Goal: Information Seeking & Learning: Learn about a topic

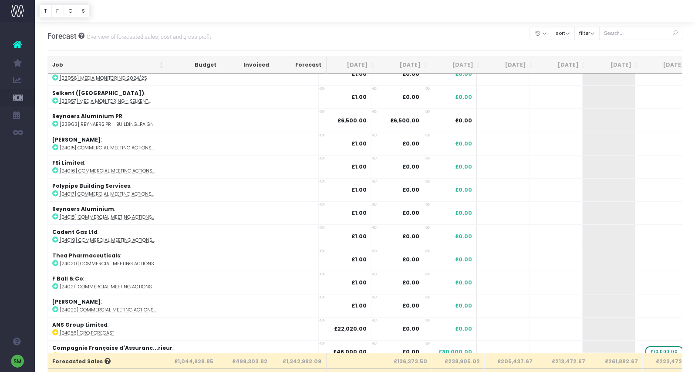
scroll to position [1317, 0]
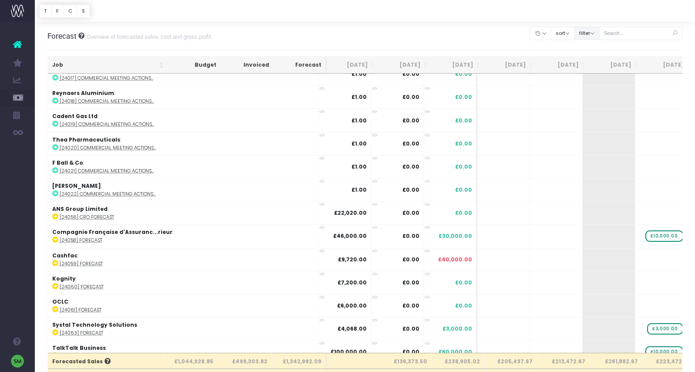
click at [600, 35] on button "filter" at bounding box center [586, 34] width 25 height 14
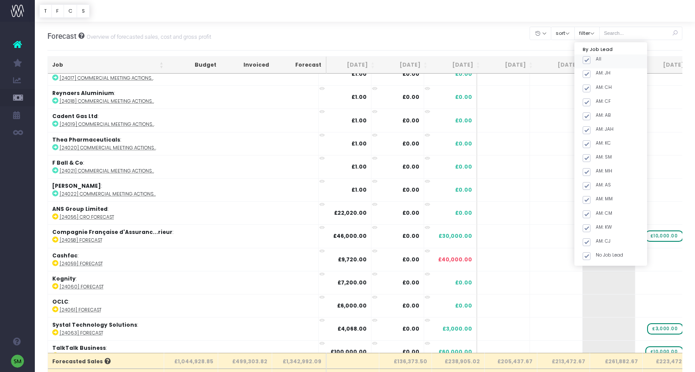
click at [591, 62] on span at bounding box center [587, 60] width 8 height 8
click at [599, 61] on input "All" at bounding box center [599, 59] width 6 height 6
checkbox input "false"
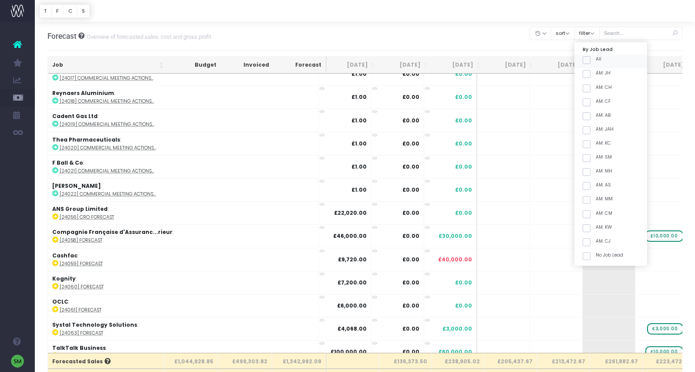
checkbox input "false"
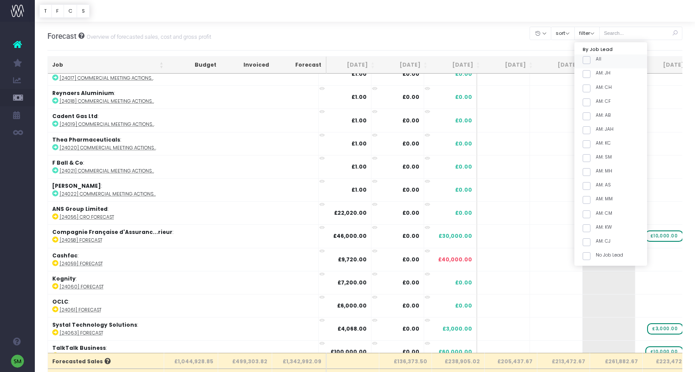
checkbox input "false"
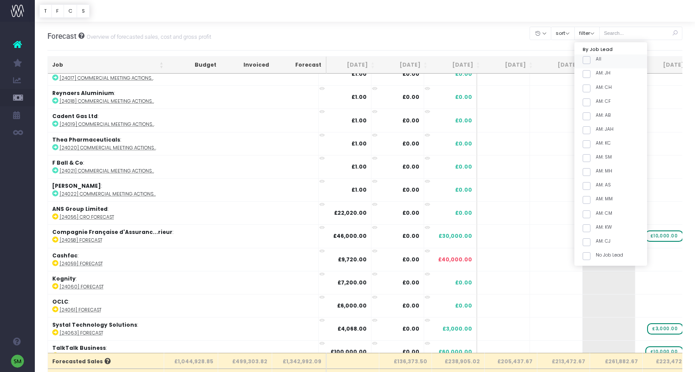
checkbox input "false"
click at [591, 145] on span at bounding box center [587, 144] width 8 height 8
click at [599, 145] on input "AM: KC" at bounding box center [599, 143] width 6 height 6
checkbox input "true"
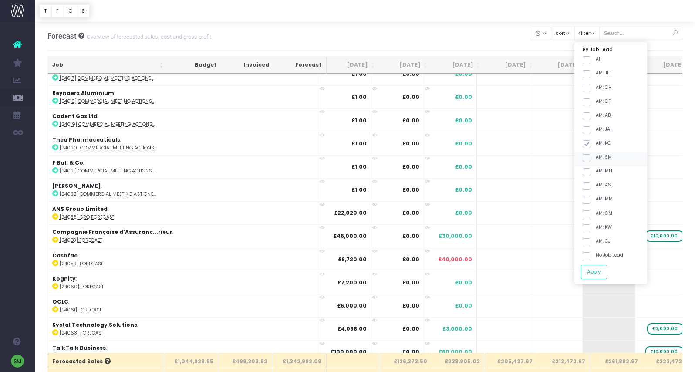
click at [591, 155] on span at bounding box center [587, 158] width 8 height 8
click at [599, 155] on input "AM: SM" at bounding box center [599, 157] width 6 height 6
checkbox input "true"
click at [607, 270] on button "Apply" at bounding box center [594, 272] width 26 height 14
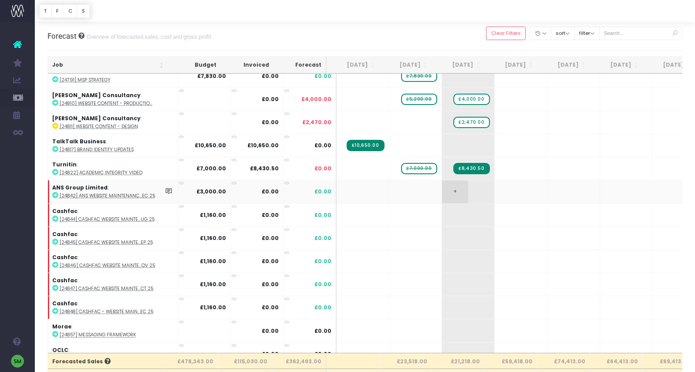
scroll to position [1530, 0]
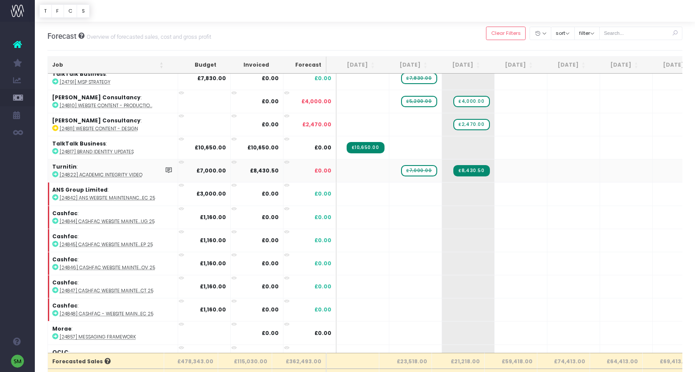
click at [417, 167] on span "£7,000.00" at bounding box center [419, 170] width 36 height 11
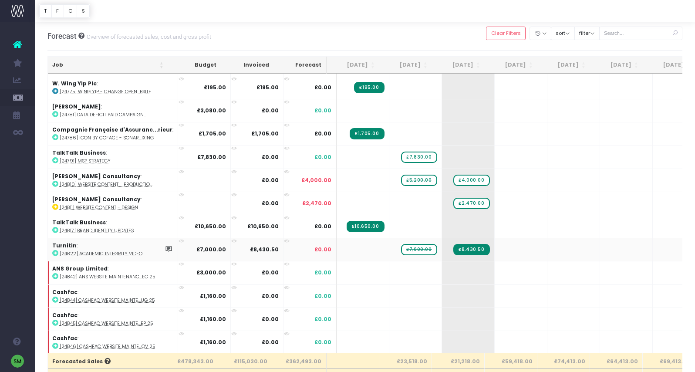
scroll to position [1450, 0]
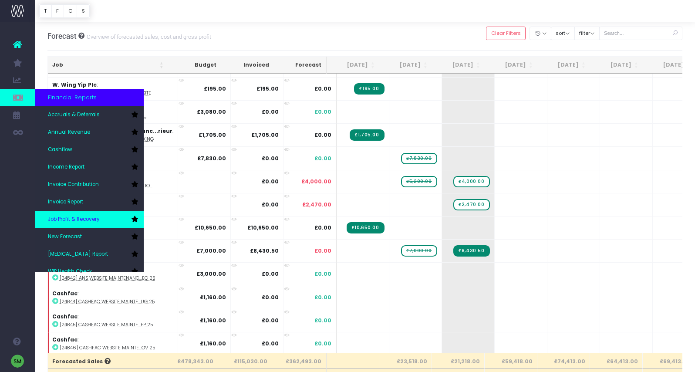
click at [81, 221] on span "Job Profit & Recovery" at bounding box center [74, 220] width 52 height 8
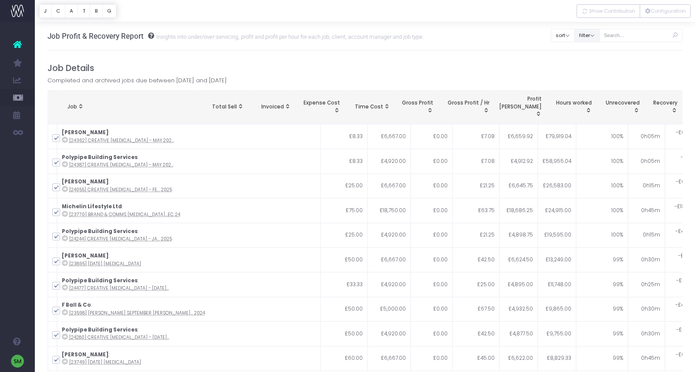
click at [600, 33] on button "filter" at bounding box center [586, 36] width 25 height 14
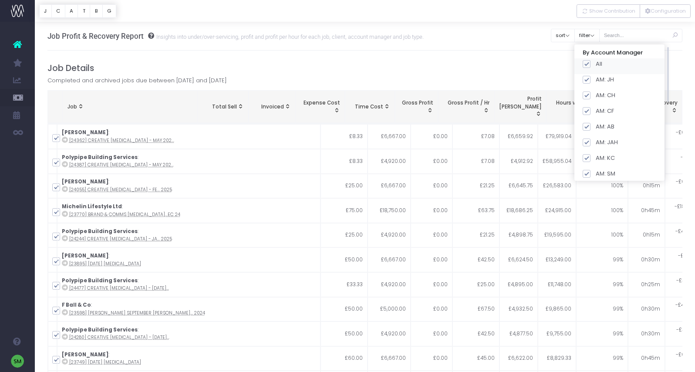
click at [591, 66] on span at bounding box center [587, 64] width 8 height 8
click at [599, 65] on input "All" at bounding box center [599, 63] width 6 height 6
checkbox input "false"
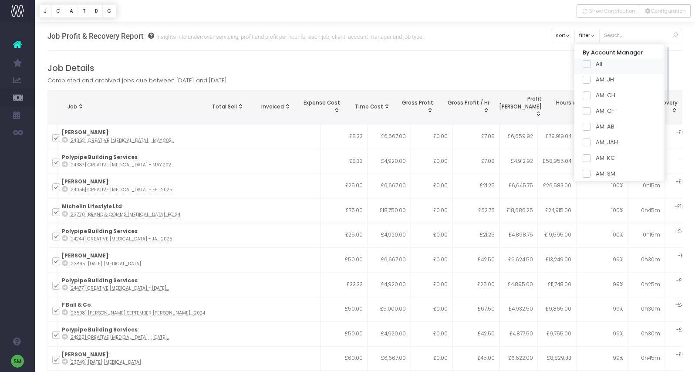
checkbox input "false"
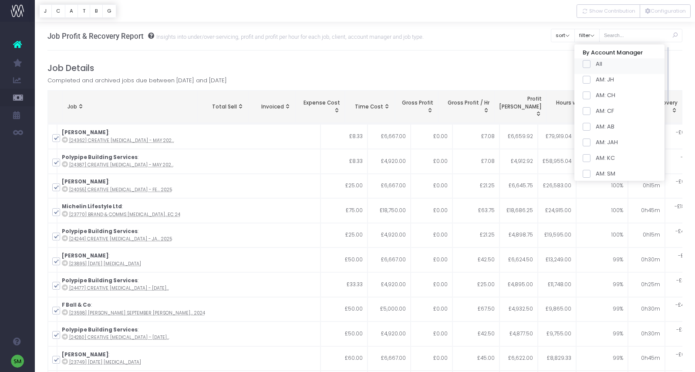
checkbox input "false"
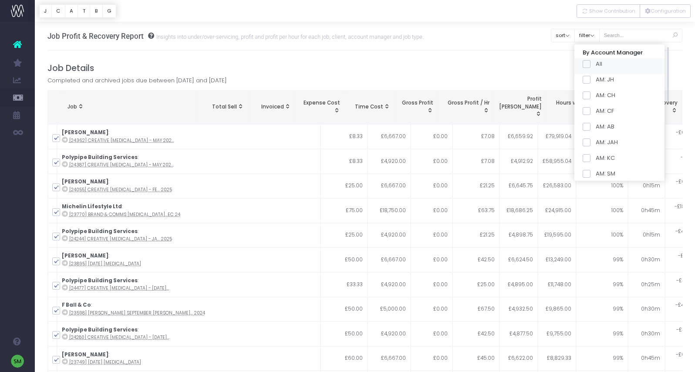
checkbox input "false"
click at [591, 139] on span at bounding box center [587, 138] width 8 height 8
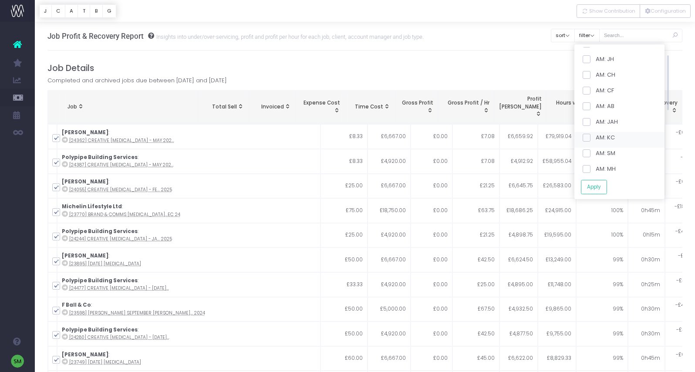
click at [600, 139] on input "AM: KC" at bounding box center [599, 136] width 6 height 6
checkbox input "true"
click at [591, 152] on span at bounding box center [587, 153] width 8 height 8
click at [600, 152] on input "AM: SM" at bounding box center [599, 152] width 6 height 6
checkbox input "true"
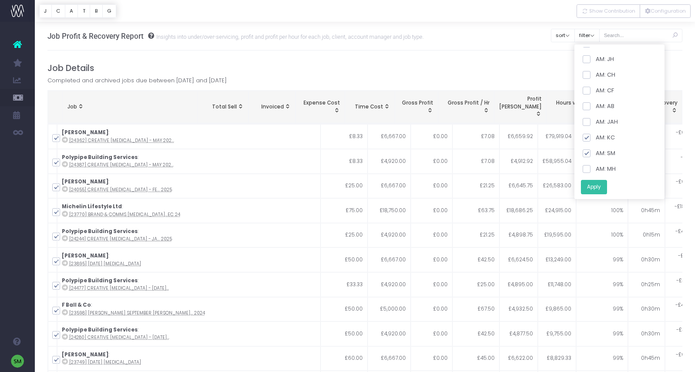
click at [604, 189] on button "Apply" at bounding box center [594, 187] width 26 height 14
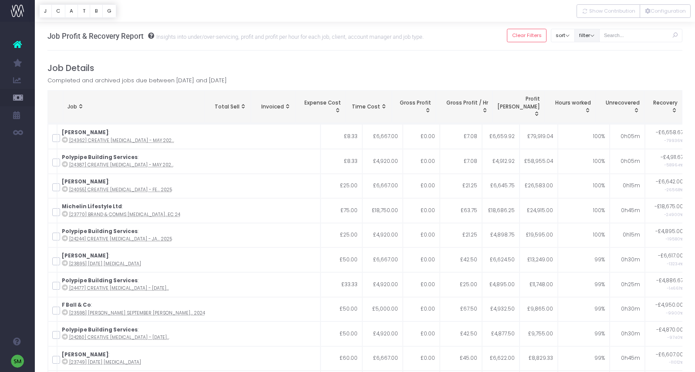
click at [600, 35] on button "filter" at bounding box center [586, 36] width 25 height 14
click at [507, 71] on h4 "Job Details" at bounding box center [364, 68] width 635 height 10
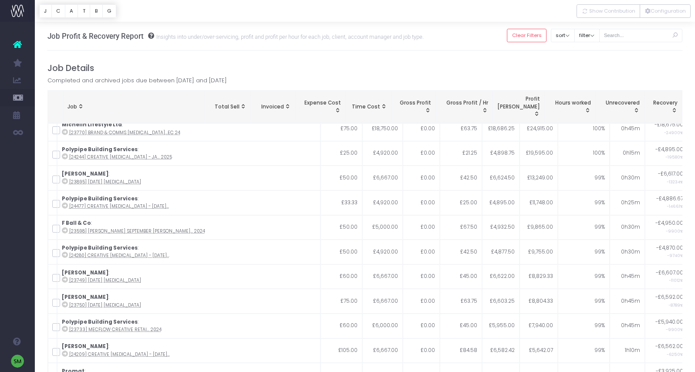
scroll to position [42, 0]
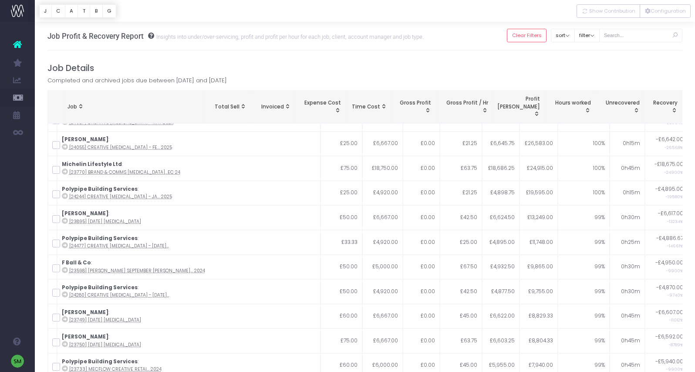
click at [81, 103] on span "Job: activate to sort column ascending" at bounding box center [80, 106] width 7 height 7
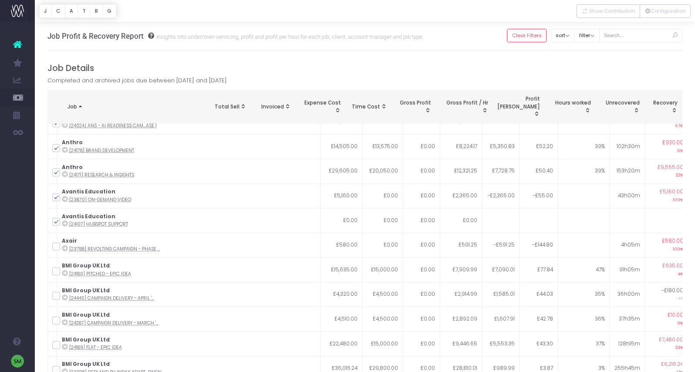
scroll to position [493, 0]
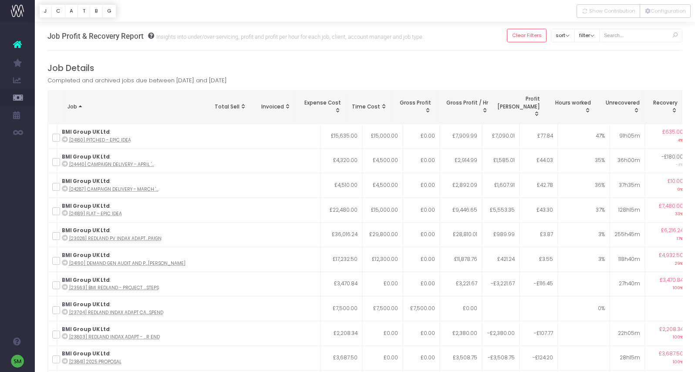
click at [595, 42] on div "filter By Account Manager All AM: JH AM: CH AM: CF AM: AB AM: JAH AM: KC AM: SM…" at bounding box center [586, 36] width 25 height 18
click at [598, 35] on button "filter" at bounding box center [586, 36] width 25 height 14
click at [469, 63] on h4 "Job Details" at bounding box center [364, 68] width 635 height 10
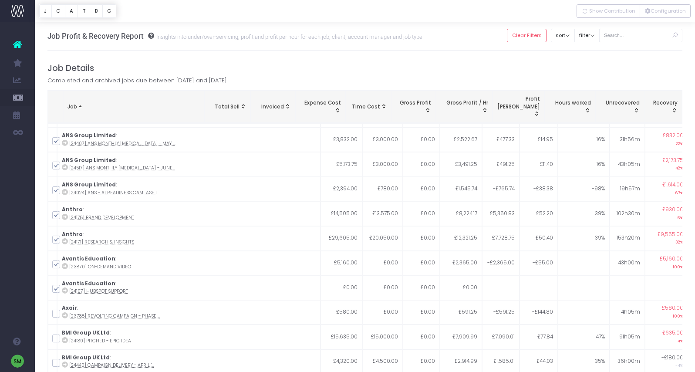
scroll to position [0, 0]
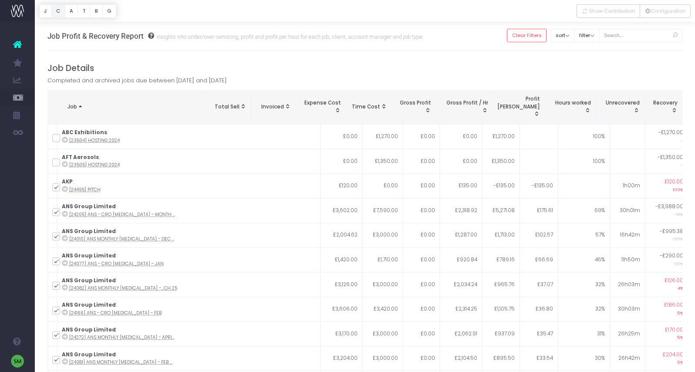
click at [56, 13] on button "C" at bounding box center [58, 11] width 14 height 14
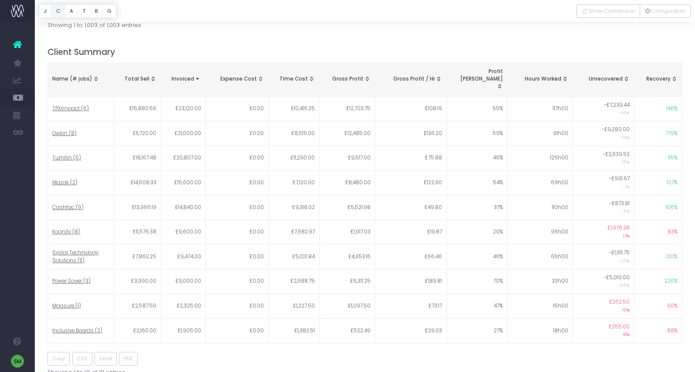
scroll to position [162, 0]
click at [353, 148] on td "£9,517.00" at bounding box center [348, 160] width 56 height 25
copy td "£9,517.00"
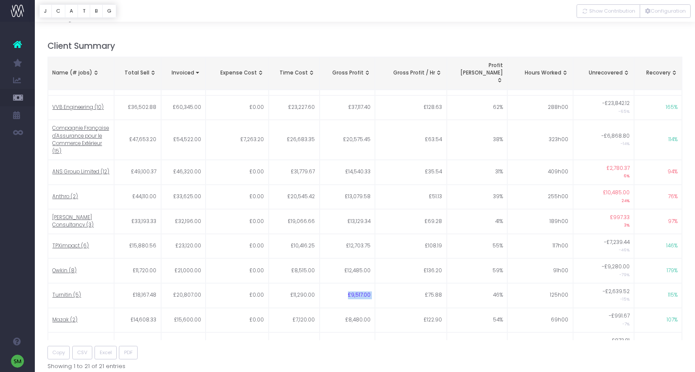
scroll to position [0, 0]
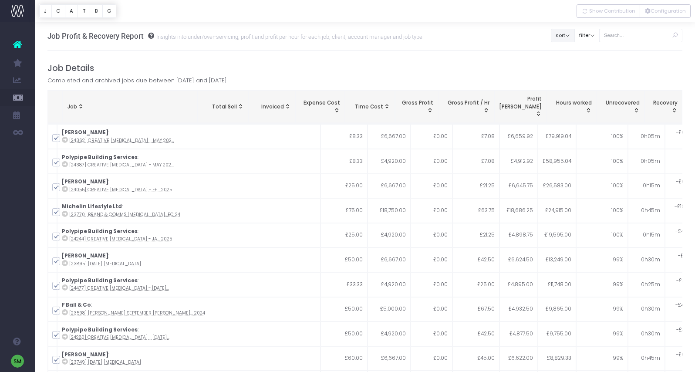
click at [572, 39] on button "sort" at bounding box center [563, 36] width 24 height 14
click at [512, 64] on h4 "Job Details" at bounding box center [364, 68] width 635 height 10
click at [598, 36] on button "filter" at bounding box center [586, 36] width 25 height 14
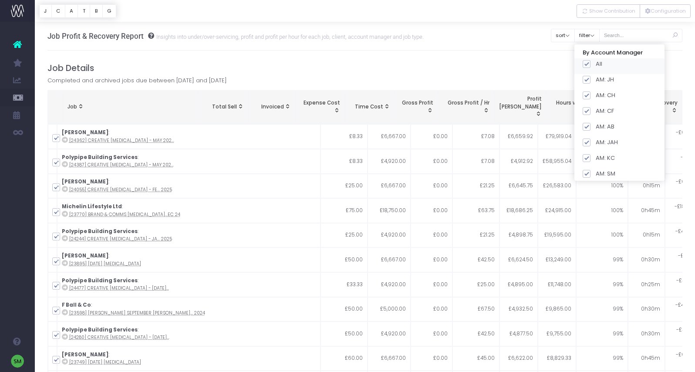
click at [591, 64] on span at bounding box center [587, 64] width 8 height 8
click at [598, 64] on input "All" at bounding box center [599, 63] width 6 height 6
checkbox input "false"
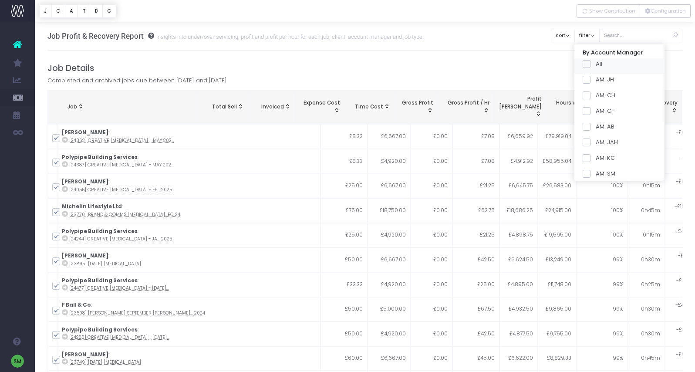
checkbox input "false"
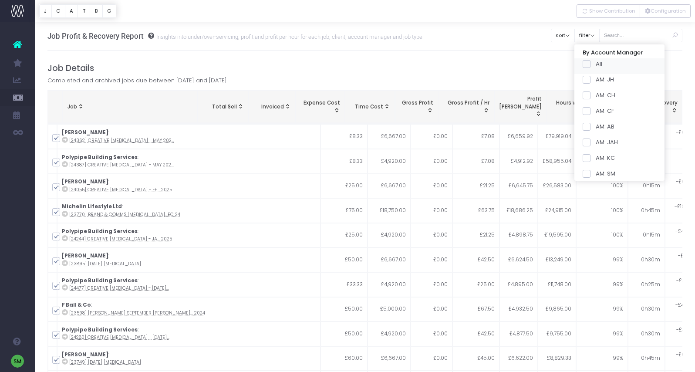
checkbox input "false"
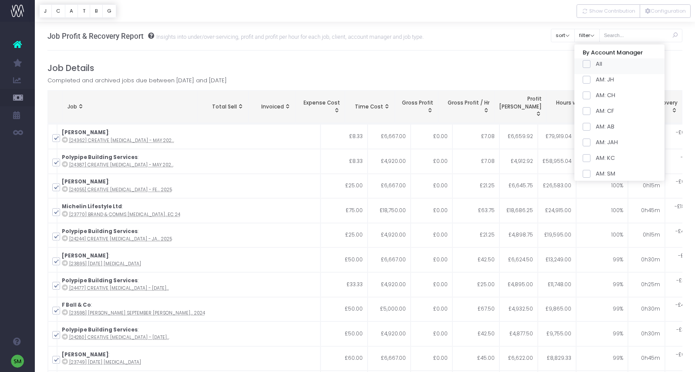
checkbox input "false"
click at [591, 155] on span at bounding box center [587, 157] width 8 height 8
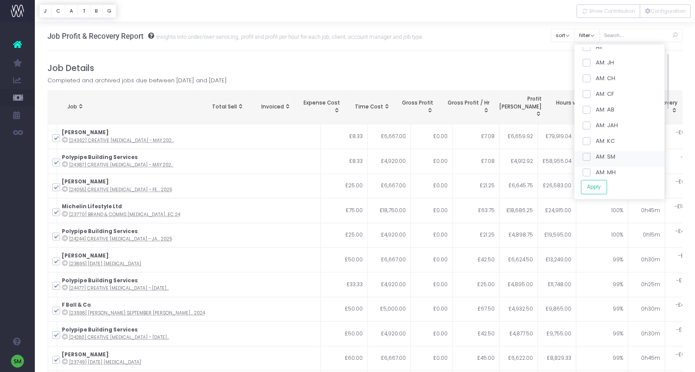
click at [599, 155] on input "AM: SM" at bounding box center [599, 155] width 6 height 6
checkbox input "true"
click at [591, 142] on span at bounding box center [587, 141] width 8 height 8
click at [599, 142] on input "AM: KC" at bounding box center [599, 140] width 6 height 6
checkbox input "true"
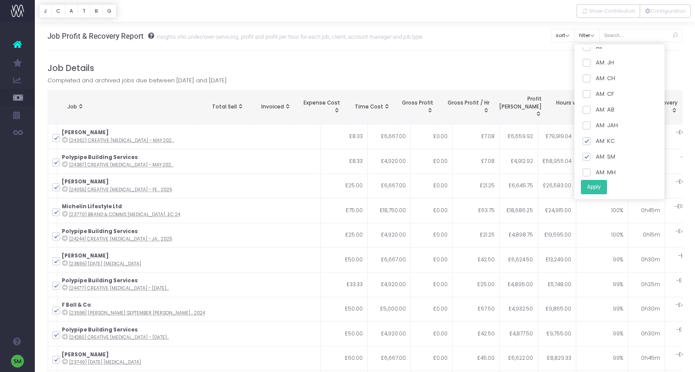
click at [607, 188] on button "Apply" at bounding box center [594, 187] width 26 height 14
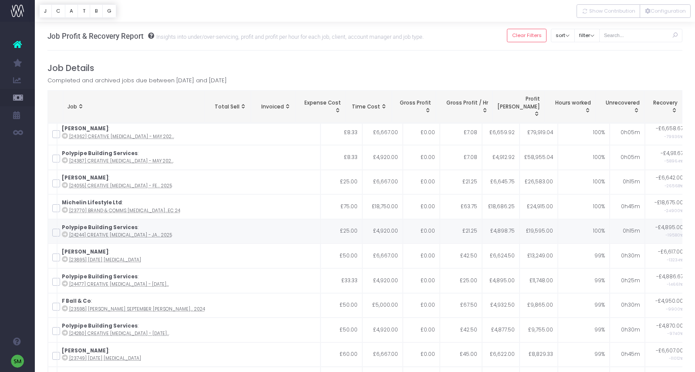
scroll to position [0, 0]
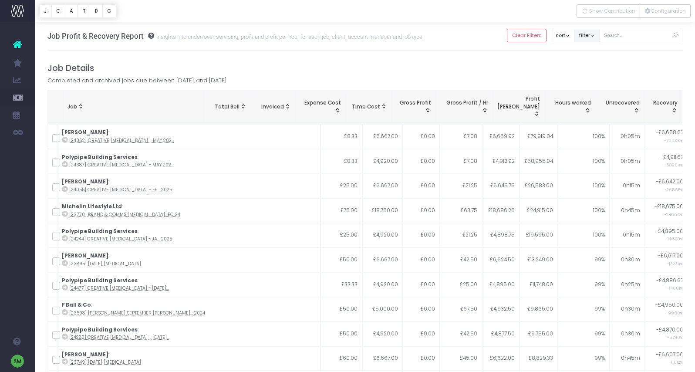
click at [598, 38] on button "filter" at bounding box center [586, 36] width 25 height 14
click at [57, 12] on button "C" at bounding box center [58, 11] width 14 height 14
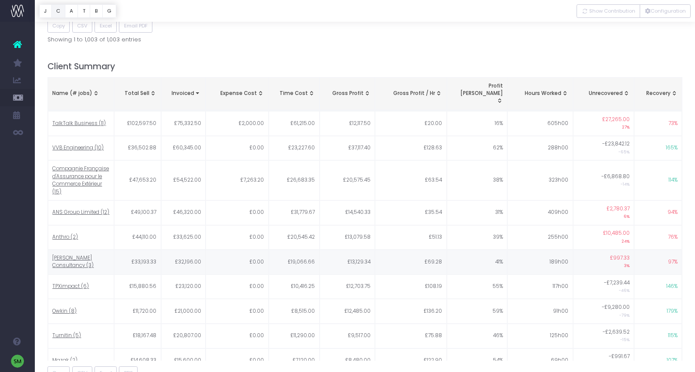
scroll to position [372, 0]
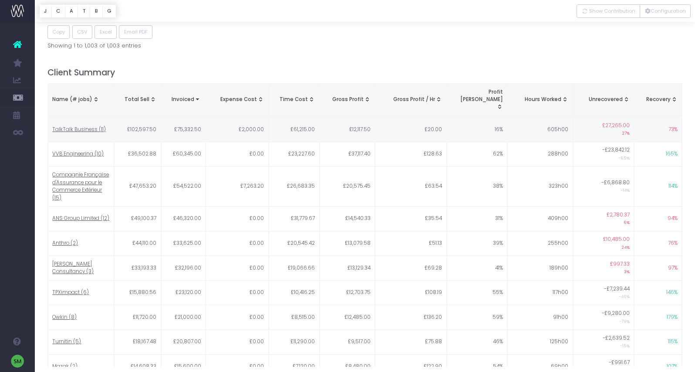
click at [358, 117] on td "£12,117.50" at bounding box center [348, 129] width 56 height 25
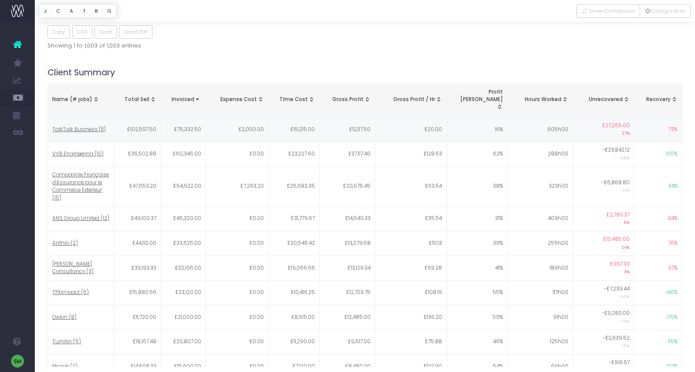
click at [501, 117] on td "16%" at bounding box center [477, 129] width 61 height 25
copy td "16%"
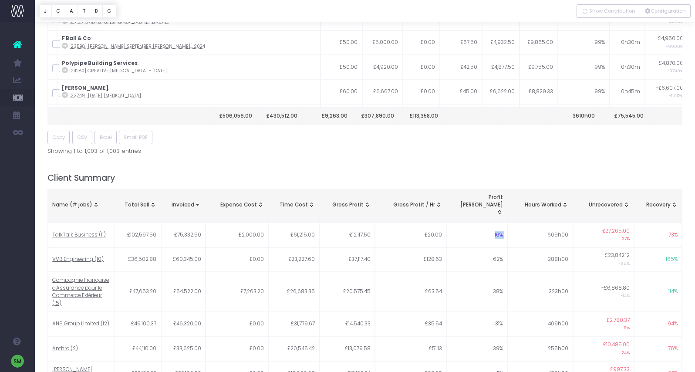
scroll to position [0, 0]
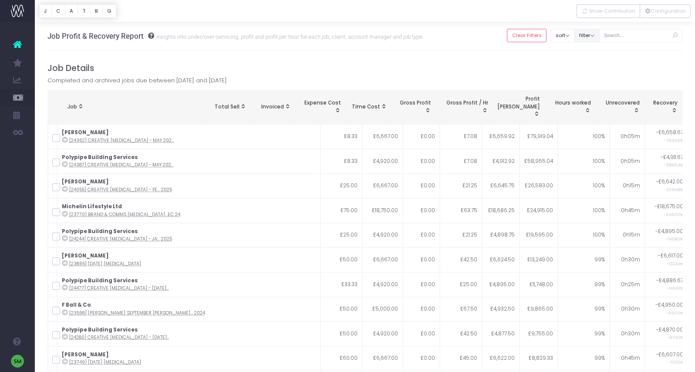
click at [600, 34] on button "filter" at bounding box center [586, 36] width 25 height 14
click at [490, 70] on h4 "Job Details" at bounding box center [364, 68] width 635 height 10
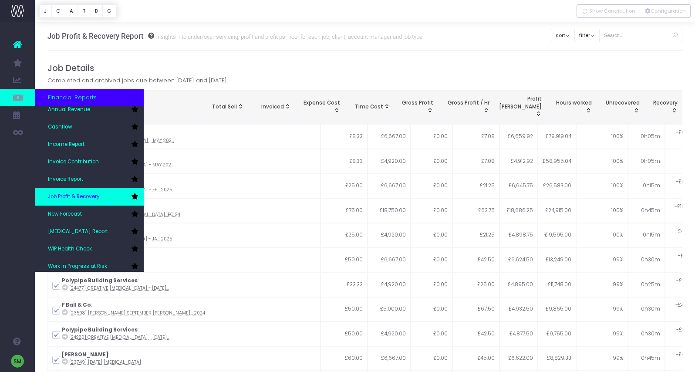
scroll to position [26, 0]
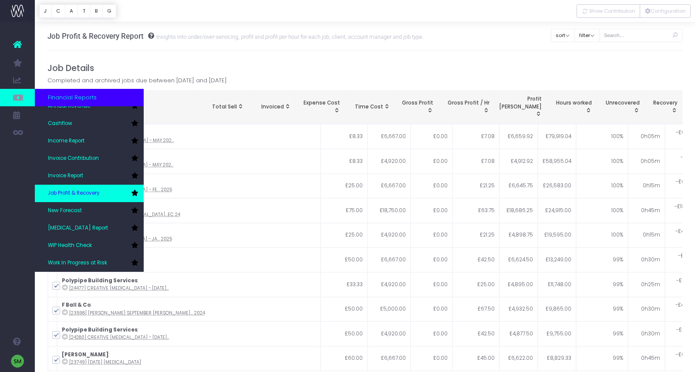
click at [80, 217] on link "New Forecast" at bounding box center [89, 210] width 109 height 17
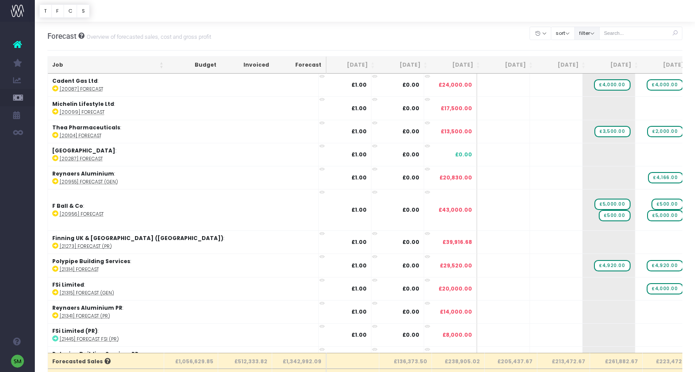
click at [600, 34] on button "filter" at bounding box center [586, 34] width 25 height 14
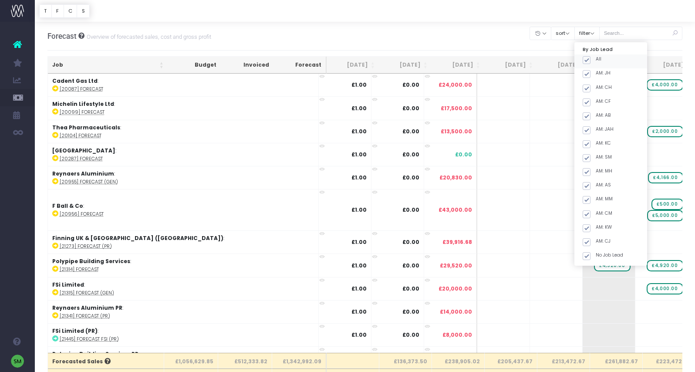
click at [591, 60] on span at bounding box center [587, 60] width 8 height 8
click at [598, 60] on input "All" at bounding box center [599, 59] width 6 height 6
checkbox input "false"
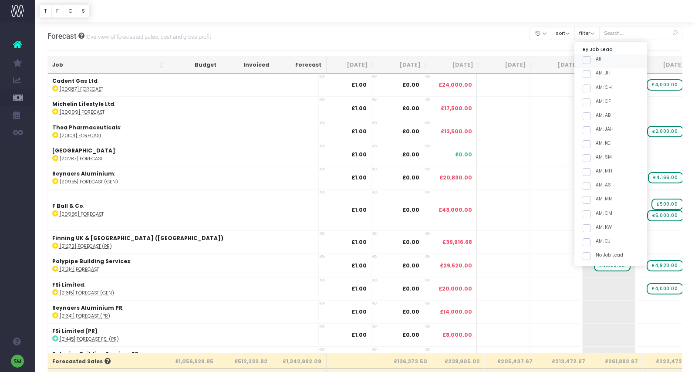
checkbox input "false"
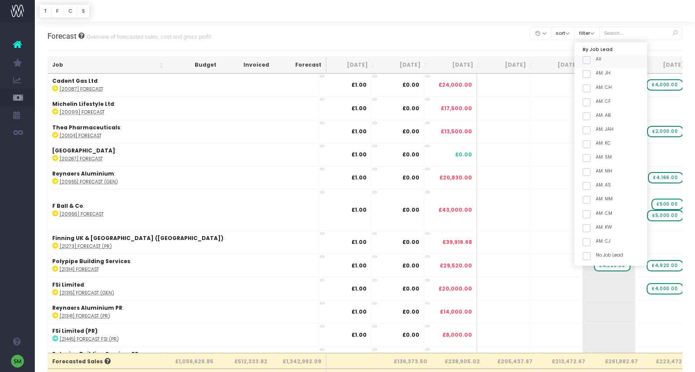
checkbox input "false"
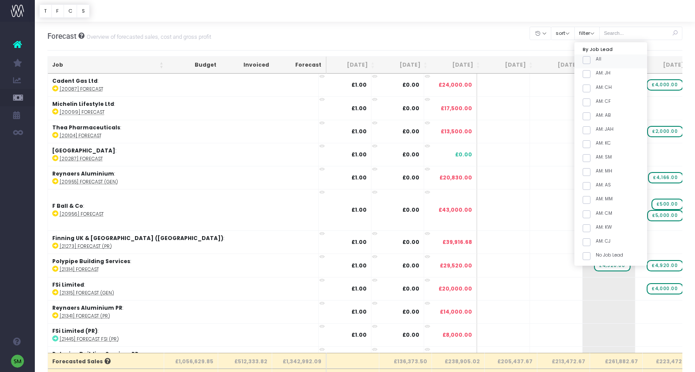
checkbox input "false"
click at [591, 157] on span at bounding box center [587, 158] width 8 height 8
click at [598, 157] on input "AM: SM" at bounding box center [599, 157] width 6 height 6
checkbox input "true"
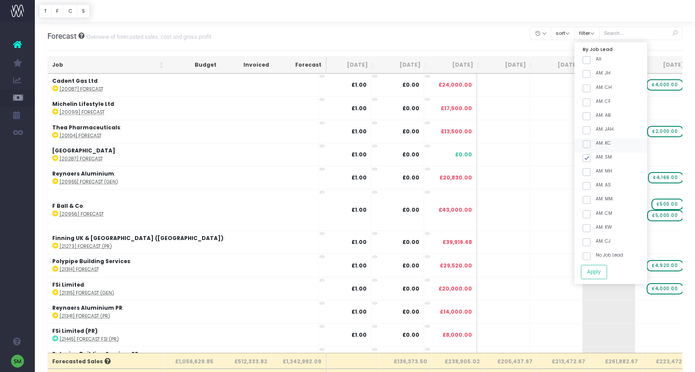
click at [591, 146] on span at bounding box center [587, 144] width 8 height 8
click at [599, 145] on input "AM: KC" at bounding box center [599, 143] width 6 height 6
checkbox input "true"
click at [607, 271] on button "Apply" at bounding box center [594, 272] width 26 height 14
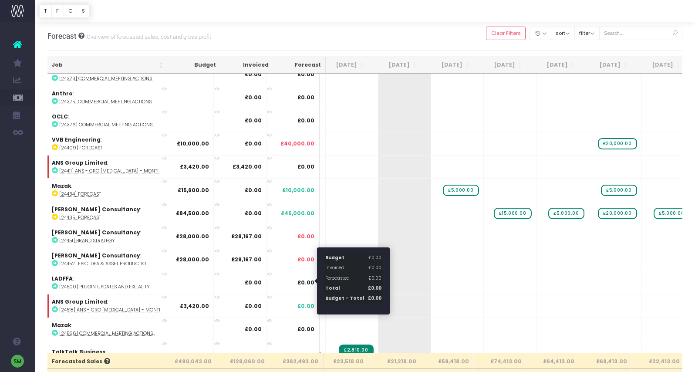
scroll to position [289, 53]
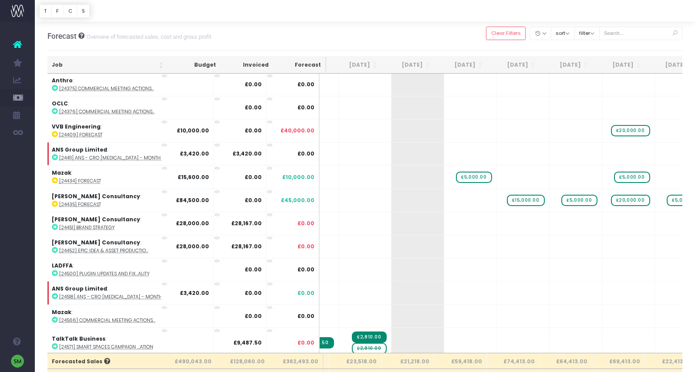
click at [162, 64] on th "Job" at bounding box center [107, 65] width 120 height 17
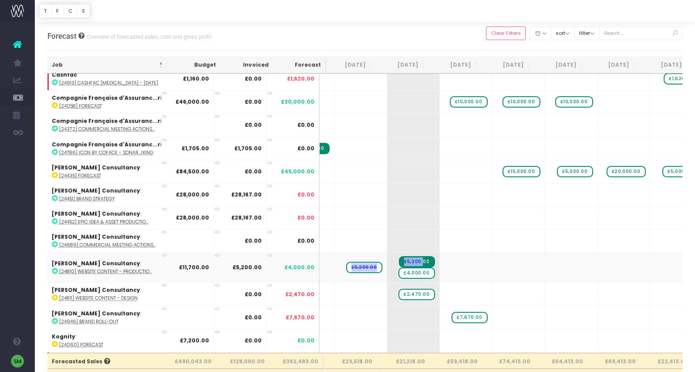
drag, startPoint x: 413, startPoint y: 257, endPoint x: 367, endPoint y: 258, distance: 46.2
click at [367, 258] on tr "Frazer-Nash Consultancy : [24810] Website content - Productio... £11,700.00 £5,…" at bounding box center [506, 267] width 1026 height 30
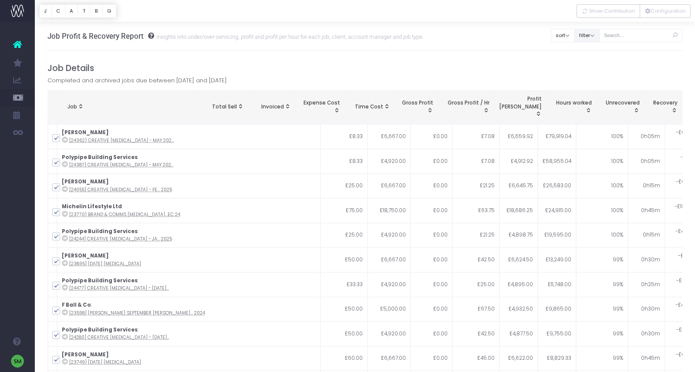
click at [600, 30] on button "filter" at bounding box center [586, 36] width 25 height 14
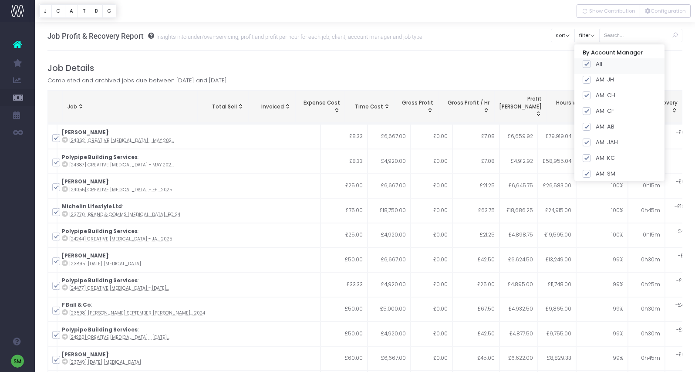
click at [591, 64] on span at bounding box center [587, 64] width 8 height 8
click at [600, 64] on input "All" at bounding box center [599, 63] width 6 height 6
checkbox input "false"
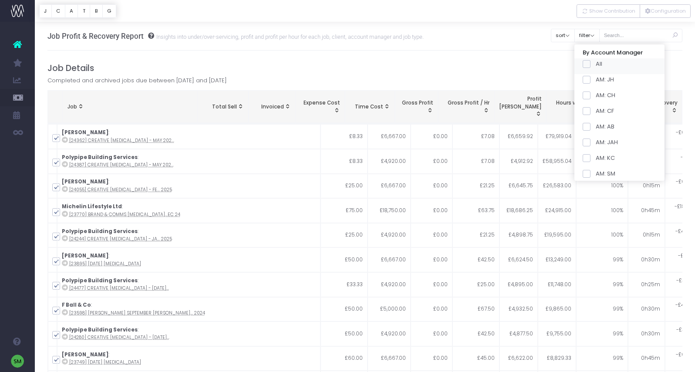
checkbox input "false"
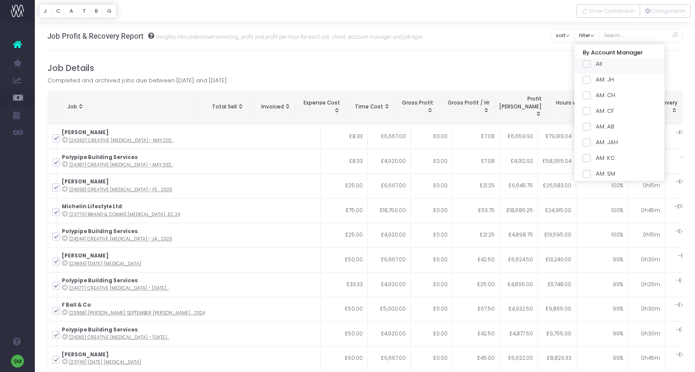
checkbox input "false"
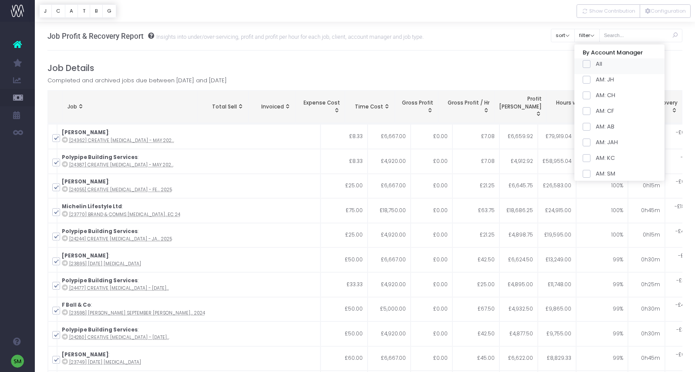
checkbox input "false"
click at [591, 160] on span at bounding box center [587, 158] width 8 height 8
click at [599, 159] on input "AM: KC" at bounding box center [599, 157] width 6 height 6
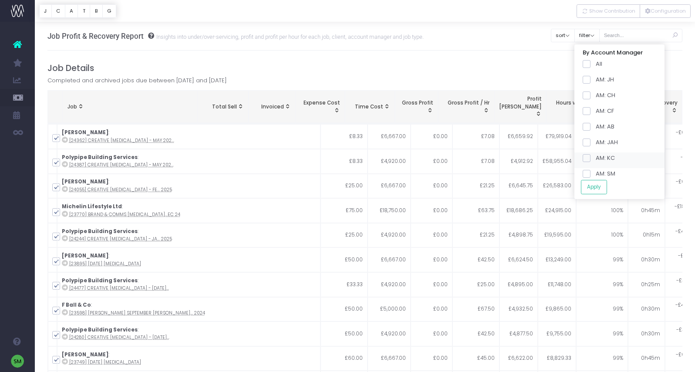
checkbox input "true"
click at [599, 168] on div "AM: SM" at bounding box center [619, 176] width 90 height 16
click at [591, 174] on span at bounding box center [587, 174] width 8 height 8
click at [598, 174] on input "AM: SM" at bounding box center [599, 172] width 6 height 6
checkbox input "true"
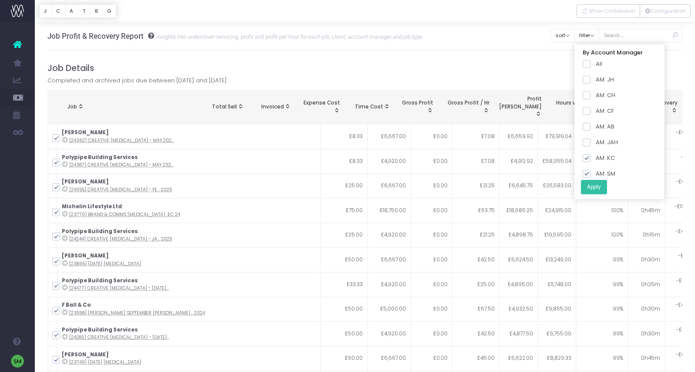
click at [602, 188] on button "Apply" at bounding box center [594, 187] width 26 height 14
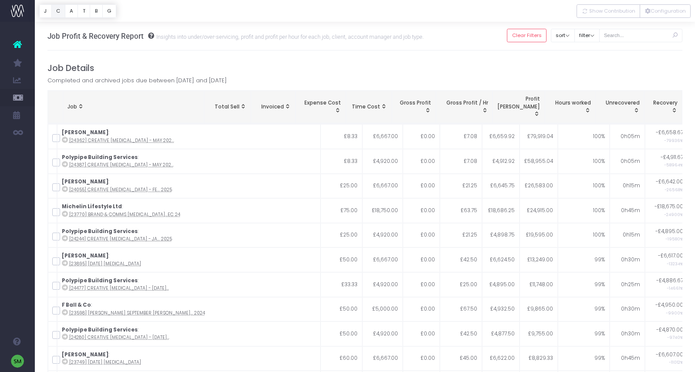
click at [58, 14] on button "C" at bounding box center [58, 11] width 14 height 14
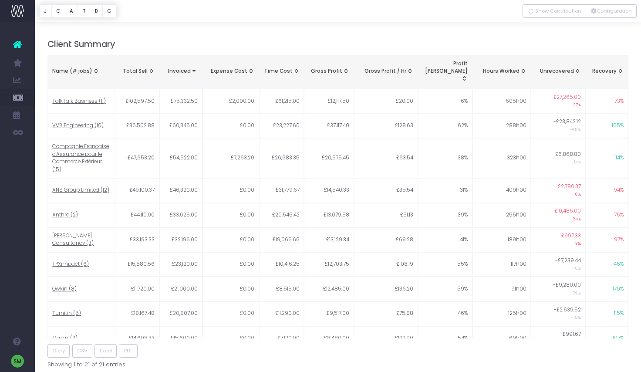
click at [97, 68] on span "Name (# jobs): activate to sort column ascending" at bounding box center [95, 71] width 7 height 7
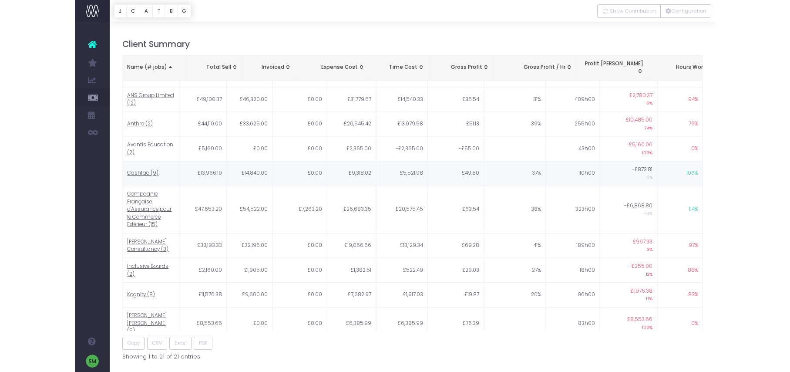
scroll to position [393, 0]
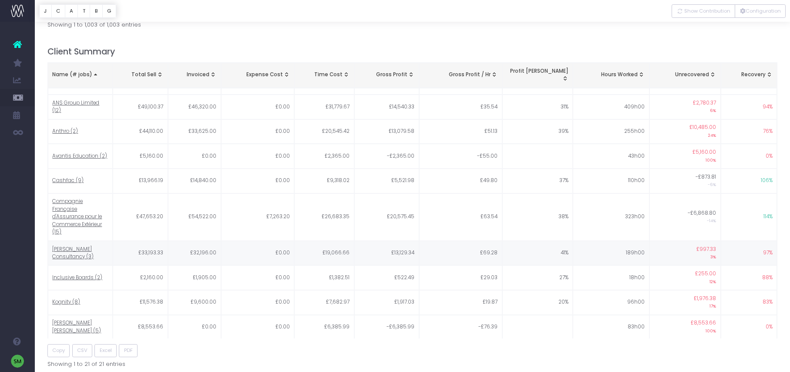
click at [403, 241] on td "£13,129.34" at bounding box center [387, 253] width 65 height 25
copy td "£13,129.34"
